Goal: Information Seeking & Learning: Learn about a topic

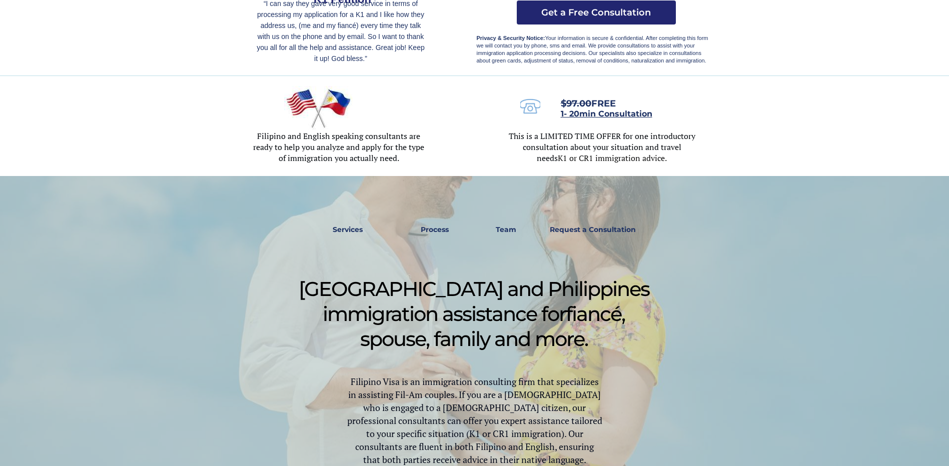
scroll to position [250, 0]
